Goal: Information Seeking & Learning: Learn about a topic

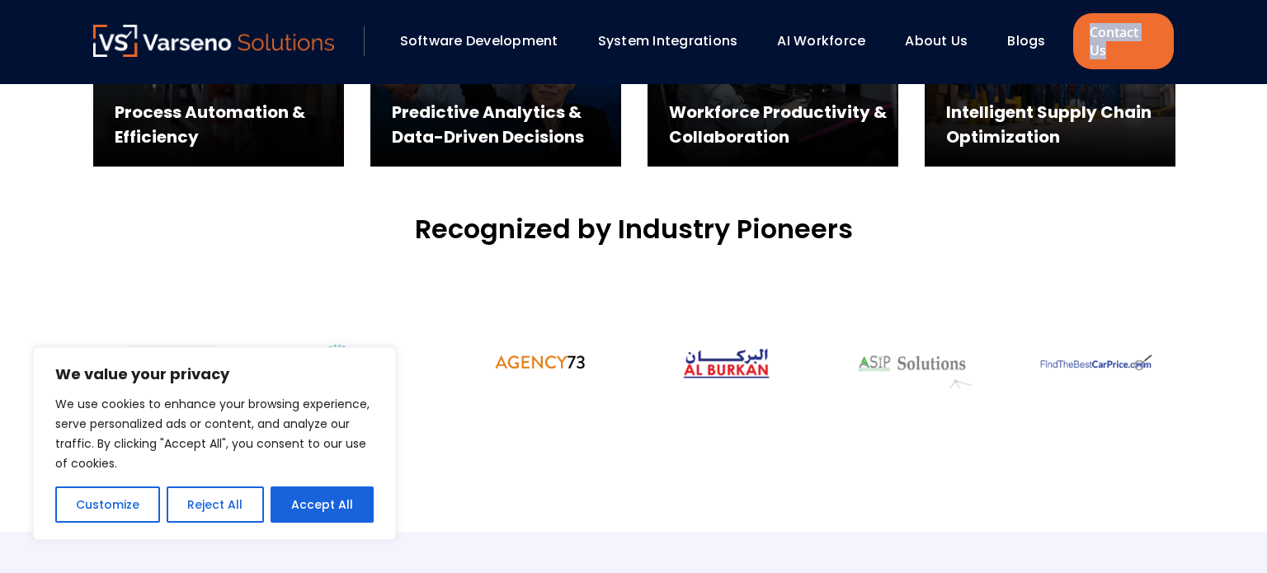
scroll to position [5387, 0]
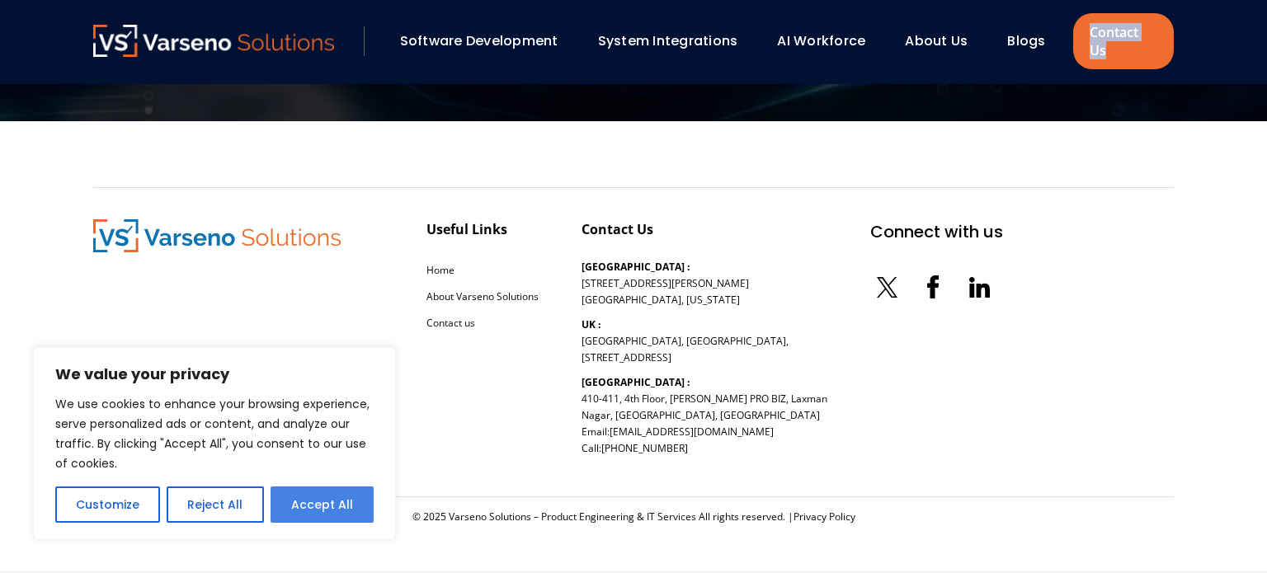
click at [336, 509] on button "Accept All" at bounding box center [322, 505] width 103 height 36
checkbox input "true"
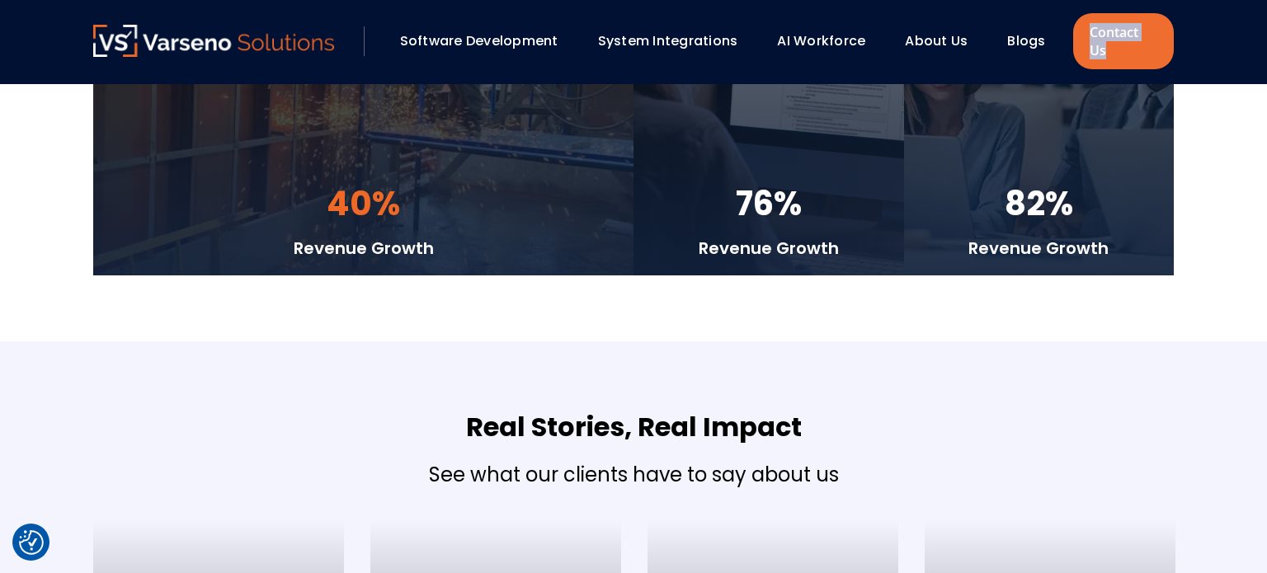
scroll to position [3988, 0]
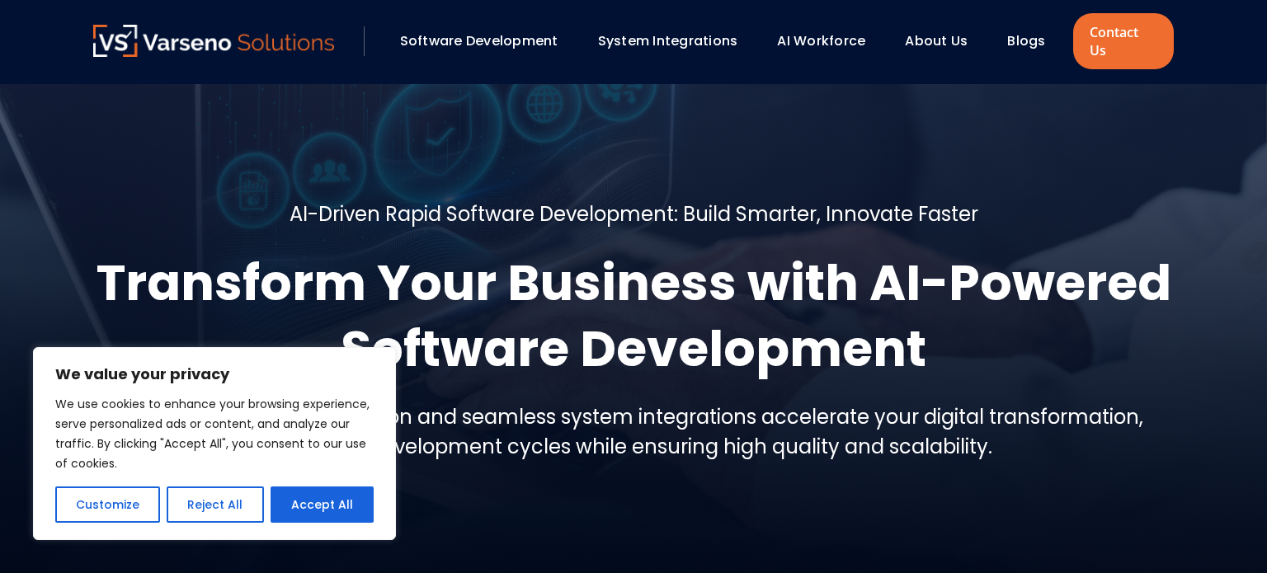
click at [431, 56] on div "Software Development System Integrations AI Workforce About Us" at bounding box center [633, 42] width 1267 height 84
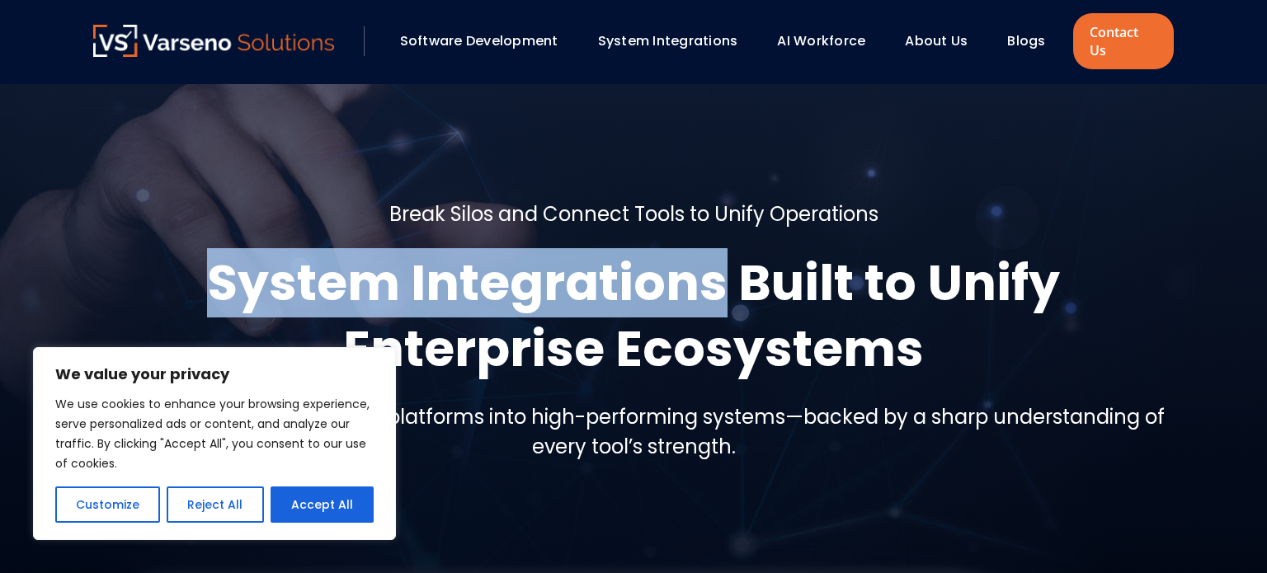
drag, startPoint x: 191, startPoint y: 278, endPoint x: 727, endPoint y: 261, distance: 535.5
click at [727, 261] on h1 "System Integrations Built to Unify Enterprise Ecosystems" at bounding box center [633, 316] width 1080 height 132
copy h1 "System Integrations"
click at [355, 505] on button "Accept All" at bounding box center [322, 505] width 103 height 36
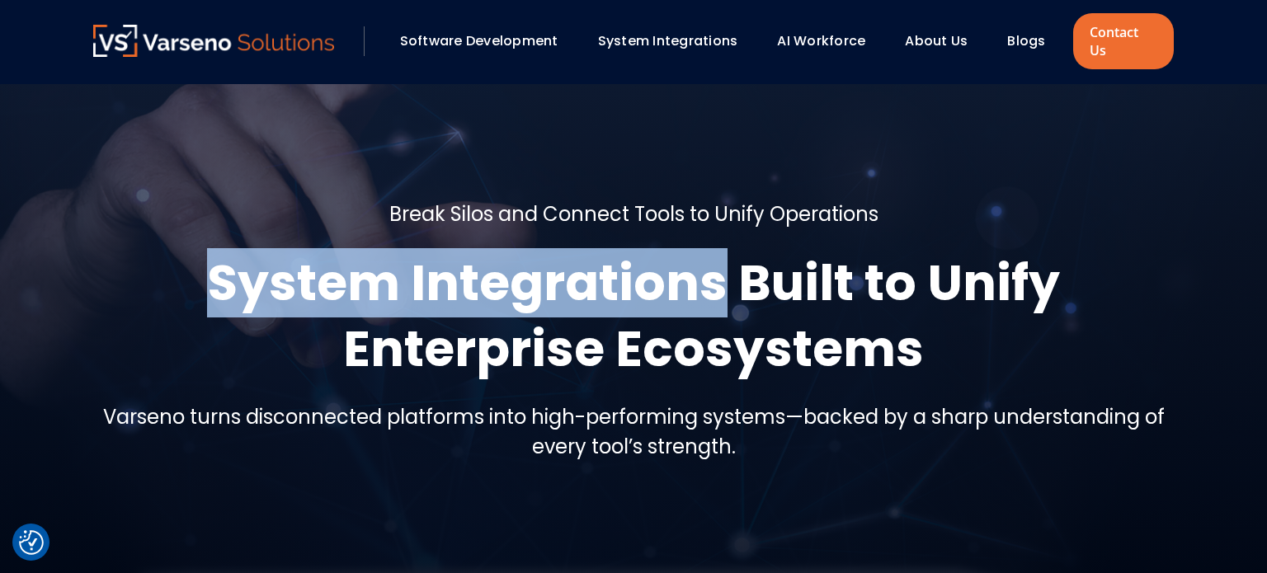
checkbox input "true"
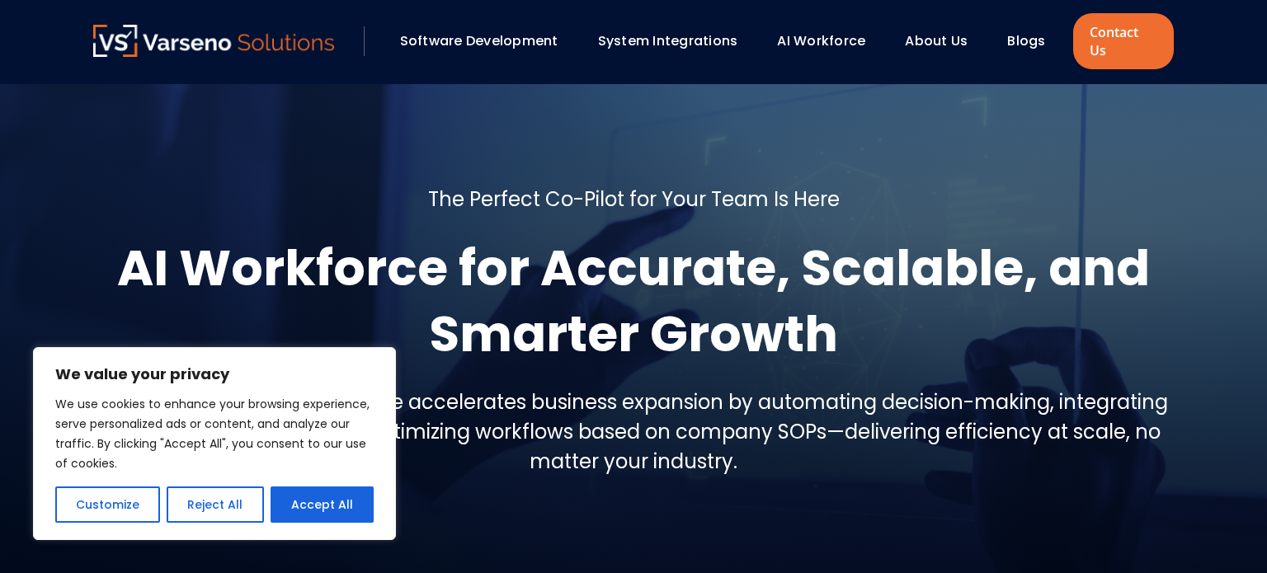
drag, startPoint x: 336, startPoint y: 507, endPoint x: 286, endPoint y: 383, distance: 133.2
click at [340, 511] on button "Accept All" at bounding box center [322, 505] width 103 height 36
checkbox input "true"
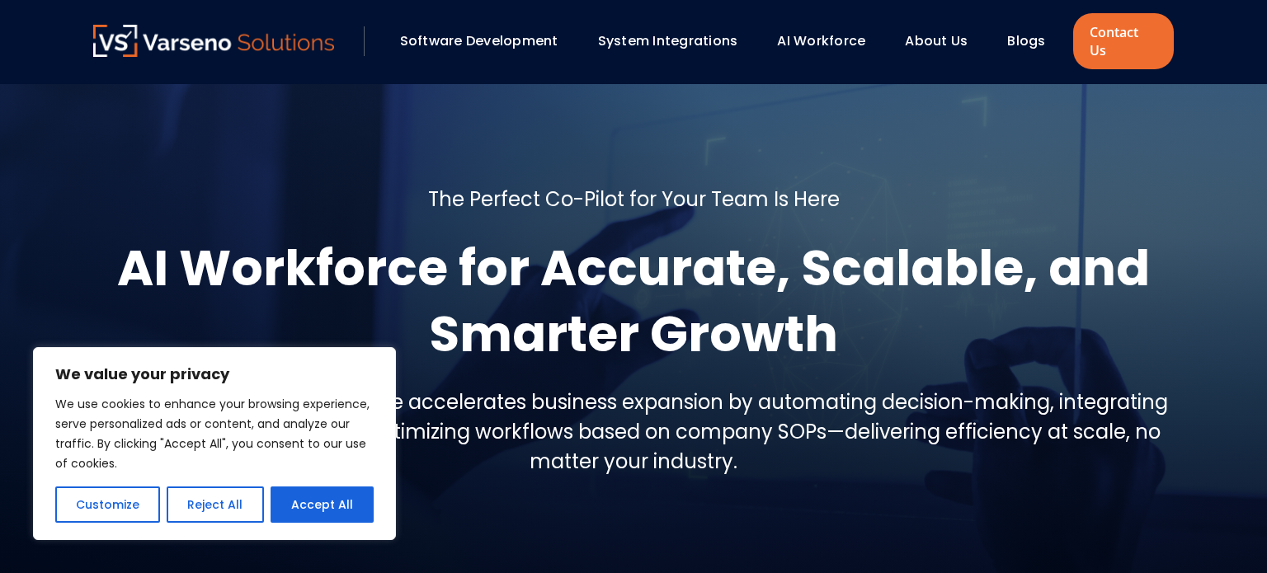
checkbox input "true"
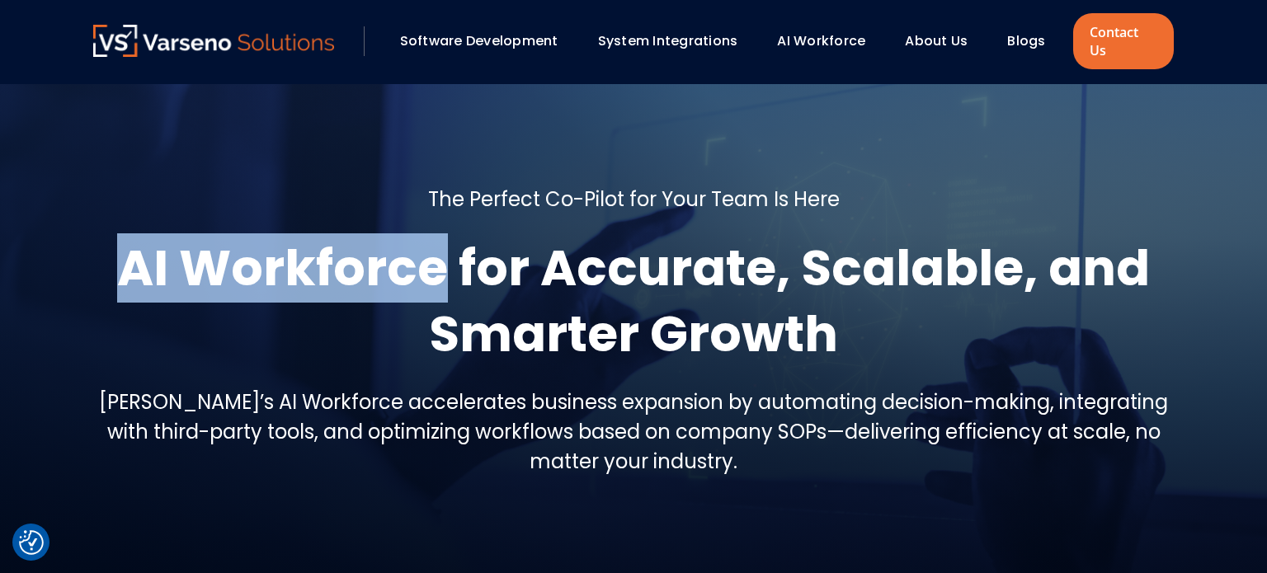
drag, startPoint x: 110, startPoint y: 248, endPoint x: 442, endPoint y: 243, distance: 332.4
click at [442, 243] on h1 "AI Workforce for Accurate, Scalable, and Smarter Growth" at bounding box center [633, 301] width 1080 height 132
copy h1 "AI Workforce"
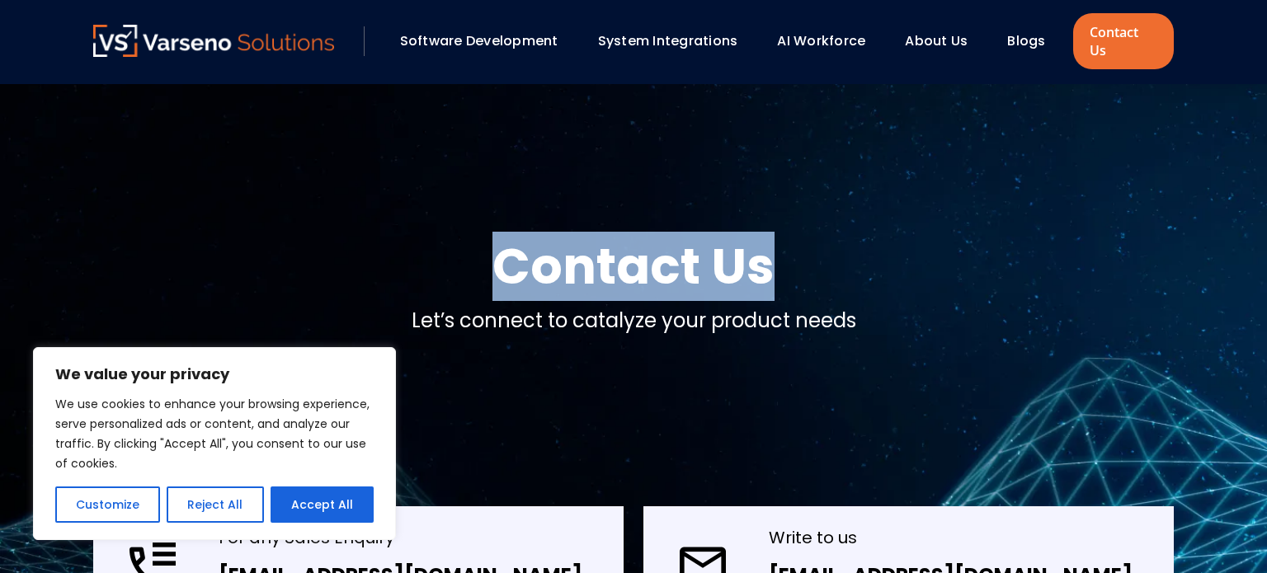
drag, startPoint x: 485, startPoint y: 254, endPoint x: 810, endPoint y: 262, distance: 325.0
click at [802, 252] on div "Contact Us Let’s connect to catalyze your product needs" at bounding box center [633, 295] width 1080 height 125
copy h1 "Contact Us"
click at [310, 500] on button "Accept All" at bounding box center [322, 505] width 103 height 36
checkbox input "true"
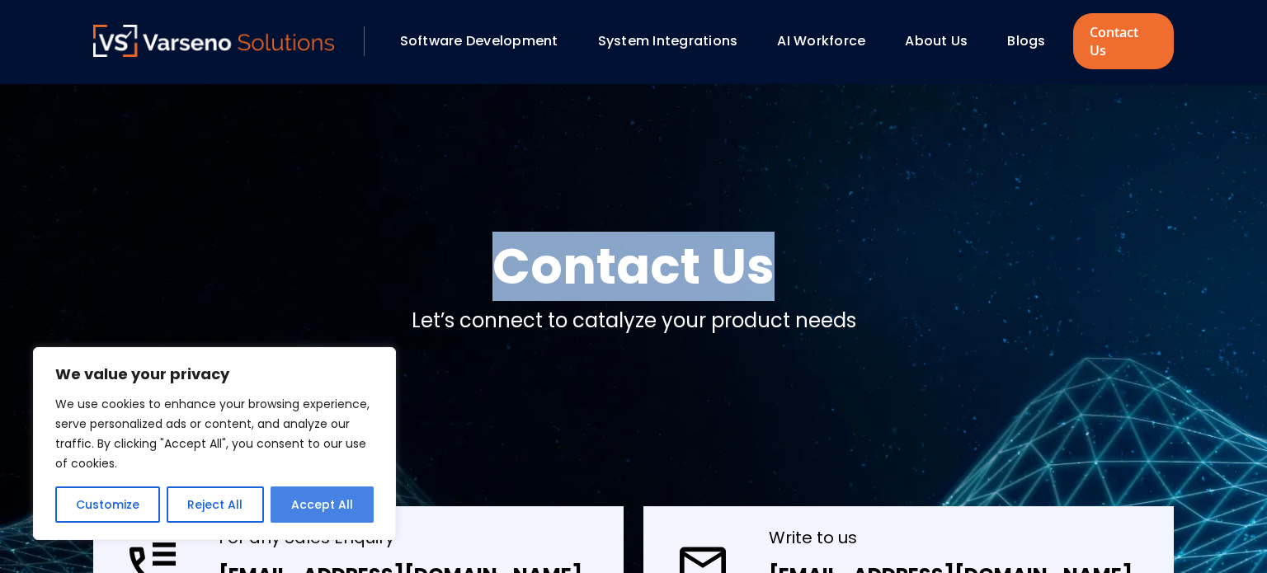
checkbox input "true"
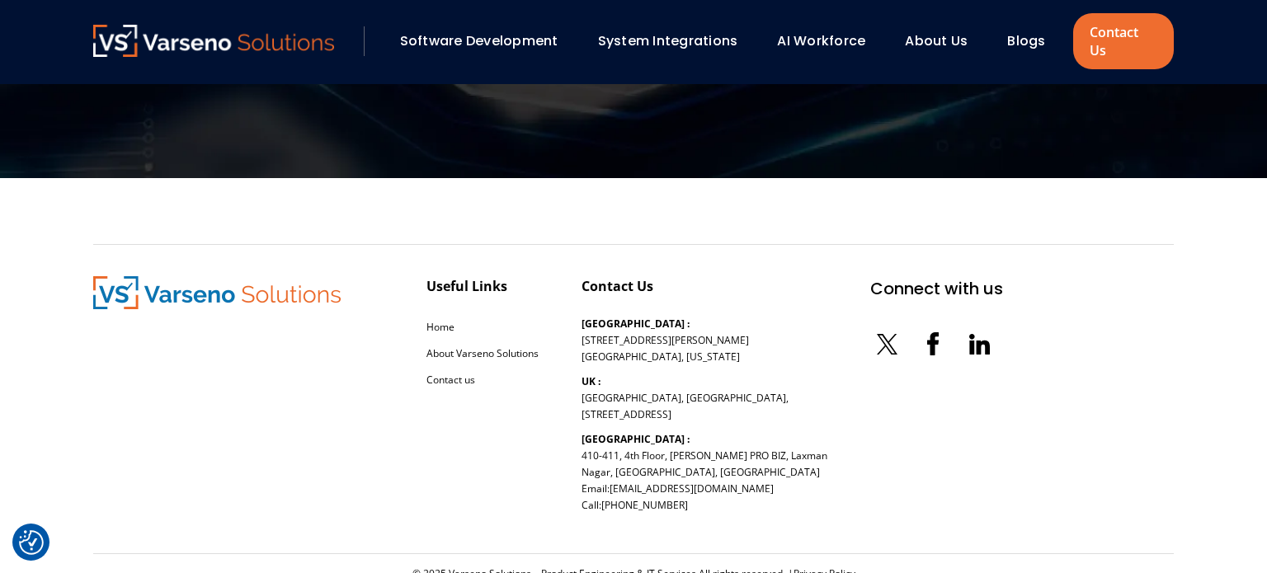
scroll to position [1799, 0]
